Goal: Navigation & Orientation: Find specific page/section

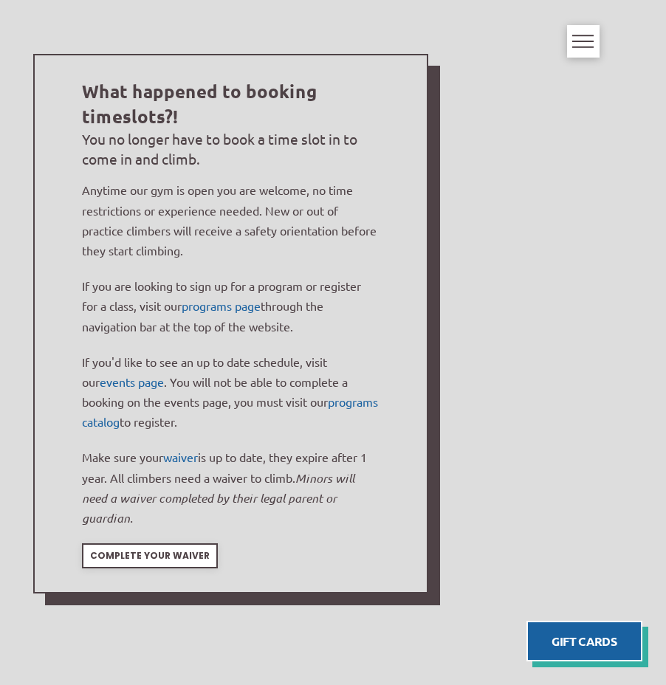
scroll to position [590, 0]
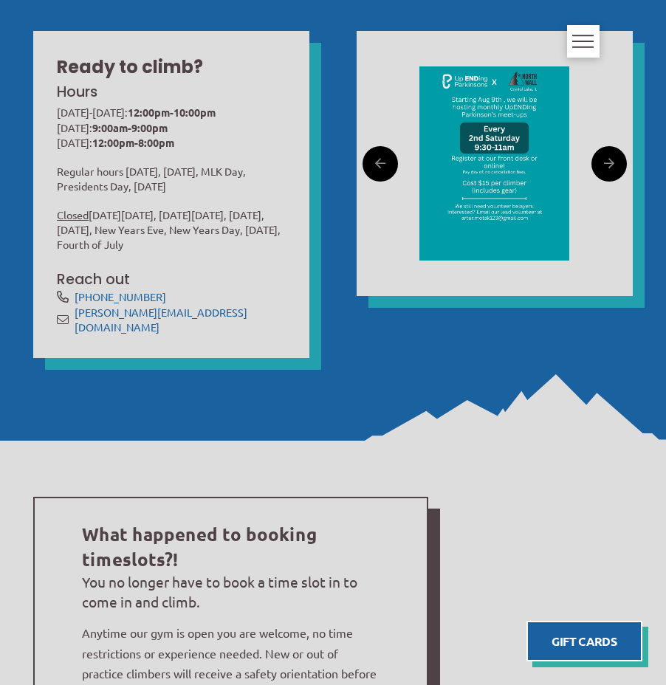
click at [587, 41] on span "Toggle Off Canvas Content" at bounding box center [582, 41] width 21 height 13
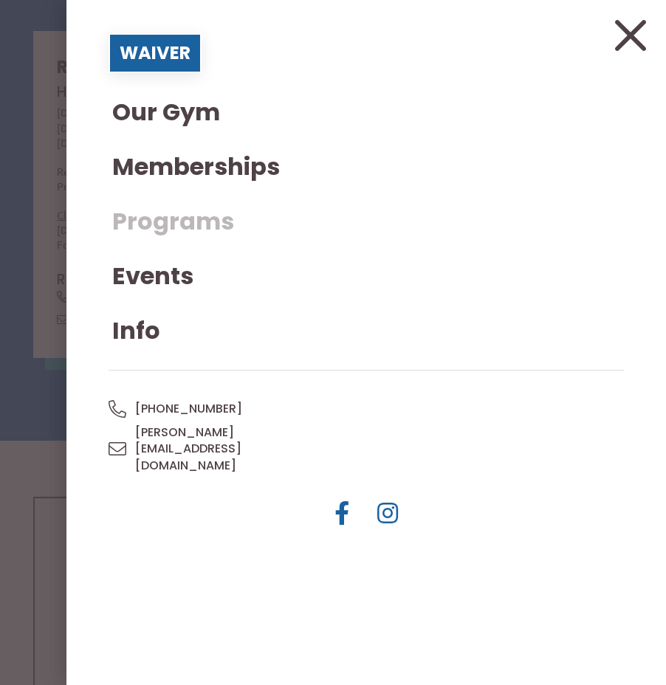
click at [151, 227] on span "Programs" at bounding box center [173, 222] width 122 height 24
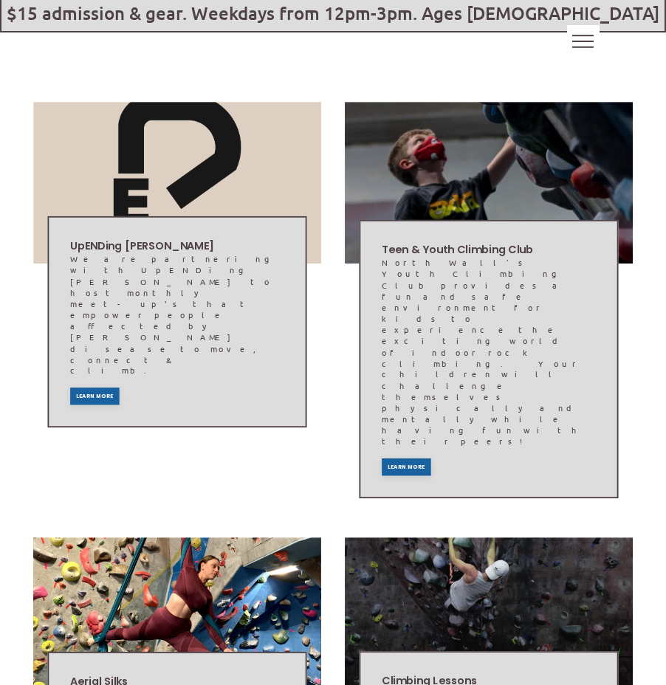
scroll to position [442, 0]
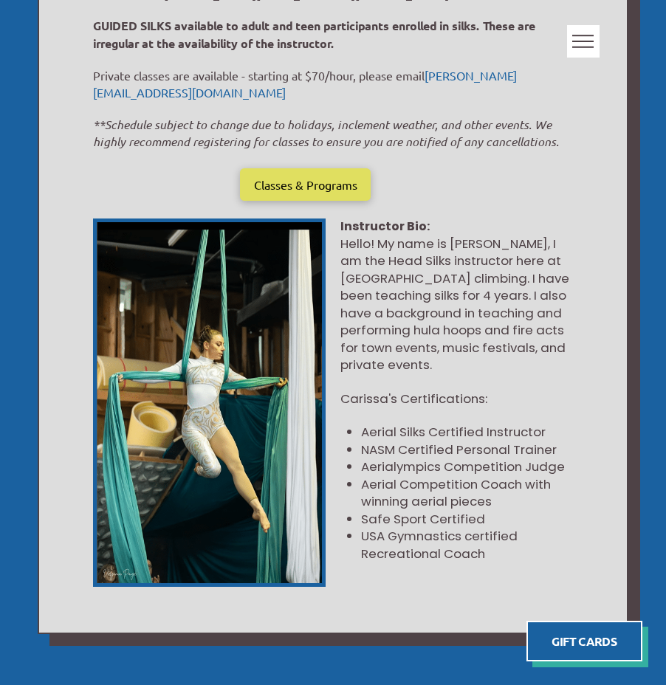
scroll to position [1033, 0]
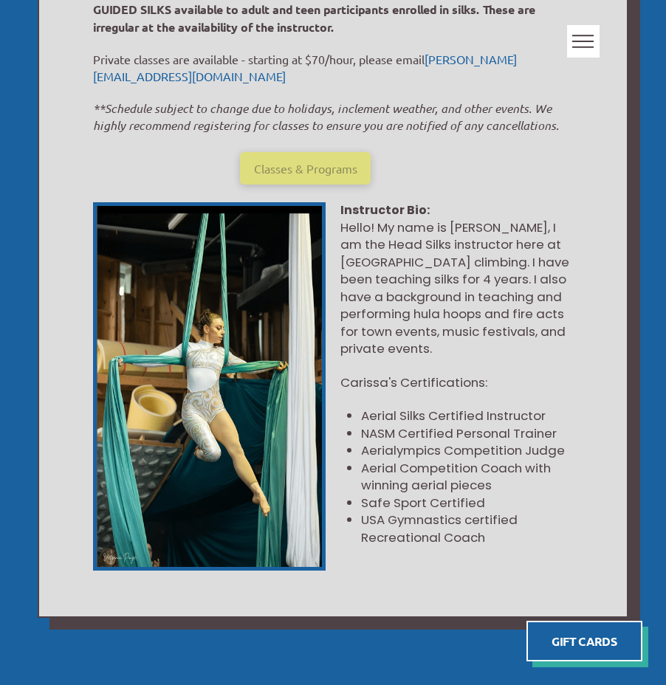
click at [279, 162] on span "Classes & Programs" at bounding box center [305, 168] width 103 height 12
